Goal: Entertainment & Leisure: Consume media (video, audio)

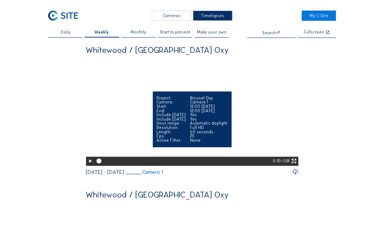
click at [87, 165] on icon at bounding box center [90, 161] width 6 height 7
click at [295, 165] on icon at bounding box center [294, 161] width 6 height 7
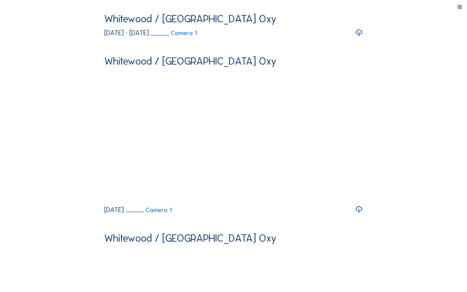
click at [309, 109] on video "Your browser does not support the video tag." at bounding box center [233, 78] width 258 height 129
